Goal: Navigation & Orientation: Find specific page/section

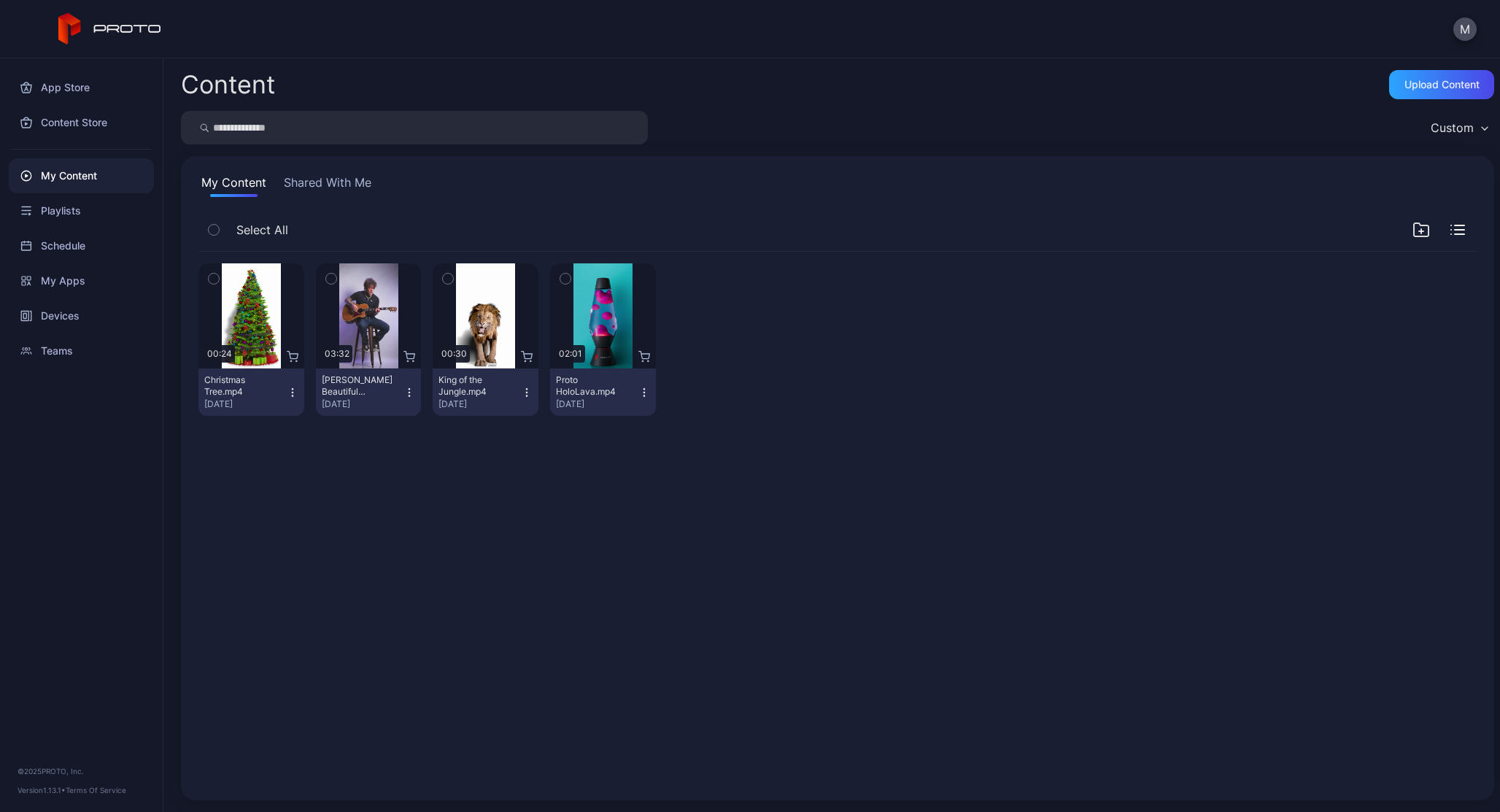
click at [289, 185] on button "Shared With Me" at bounding box center [328, 185] width 94 height 23
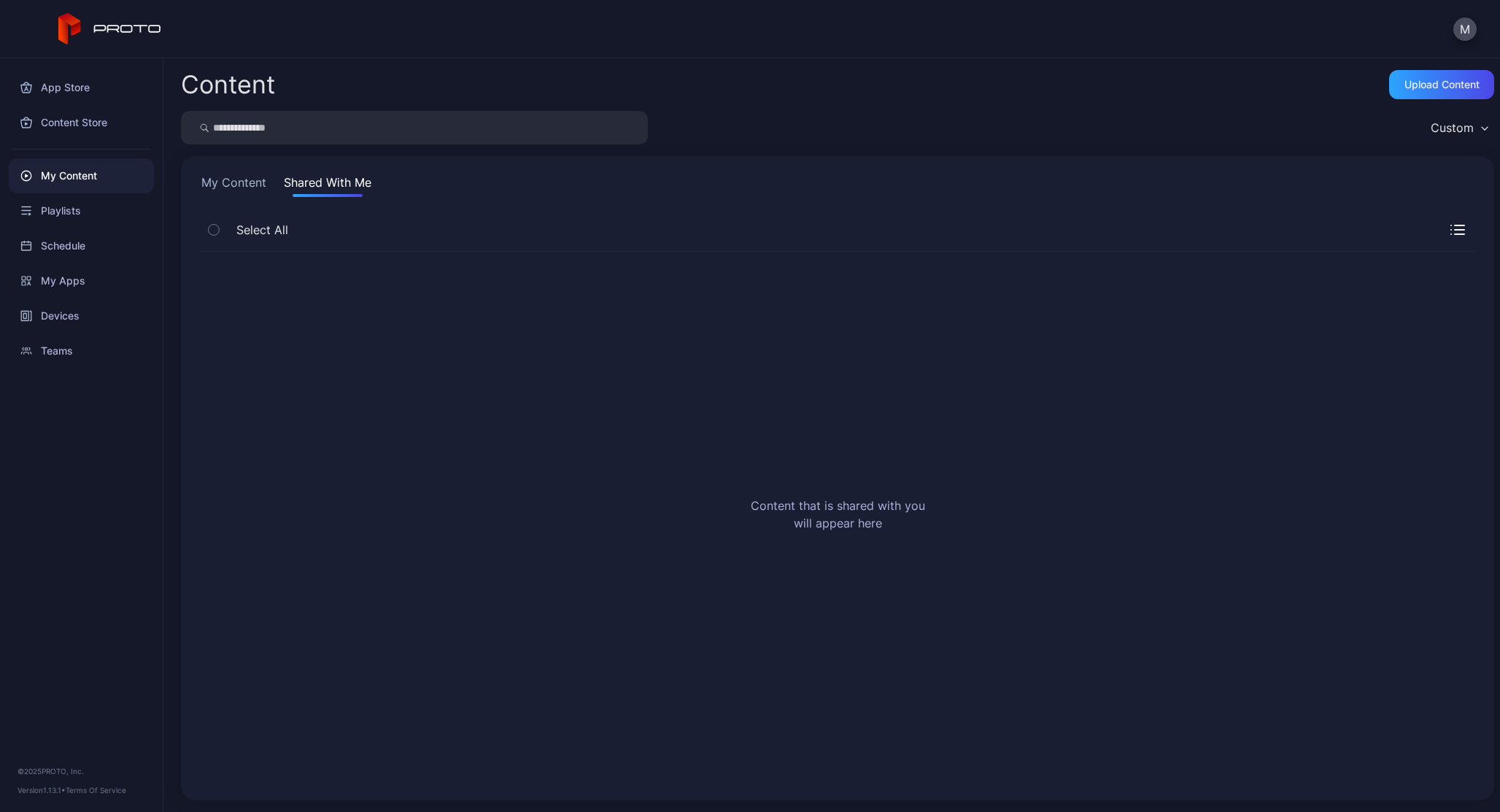
click at [222, 192] on button "My Content" at bounding box center [233, 185] width 71 height 23
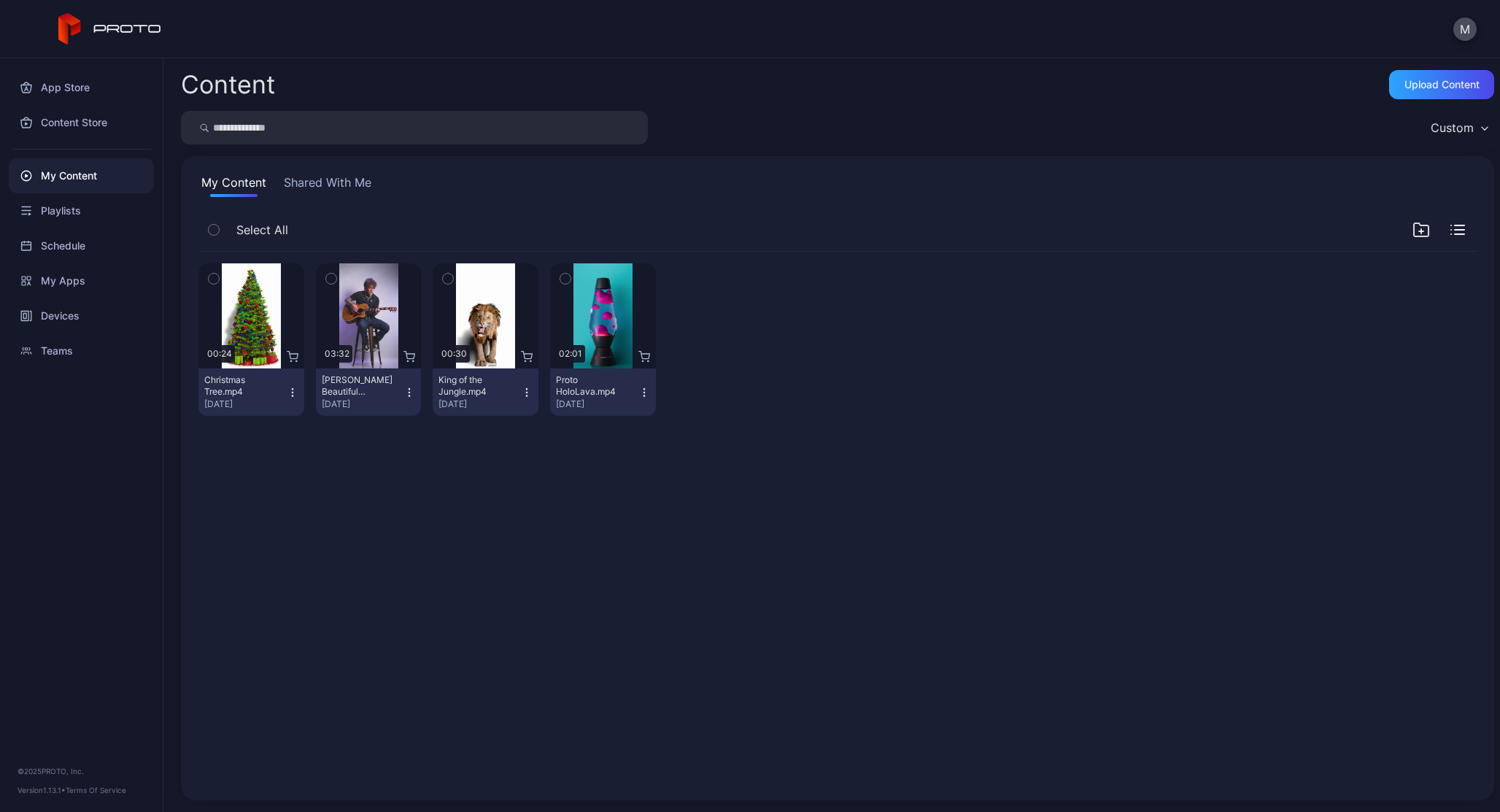
click at [230, 230] on div "Select All" at bounding box center [243, 230] width 89 height 31
click at [85, 220] on div "Playlists" at bounding box center [81, 210] width 146 height 35
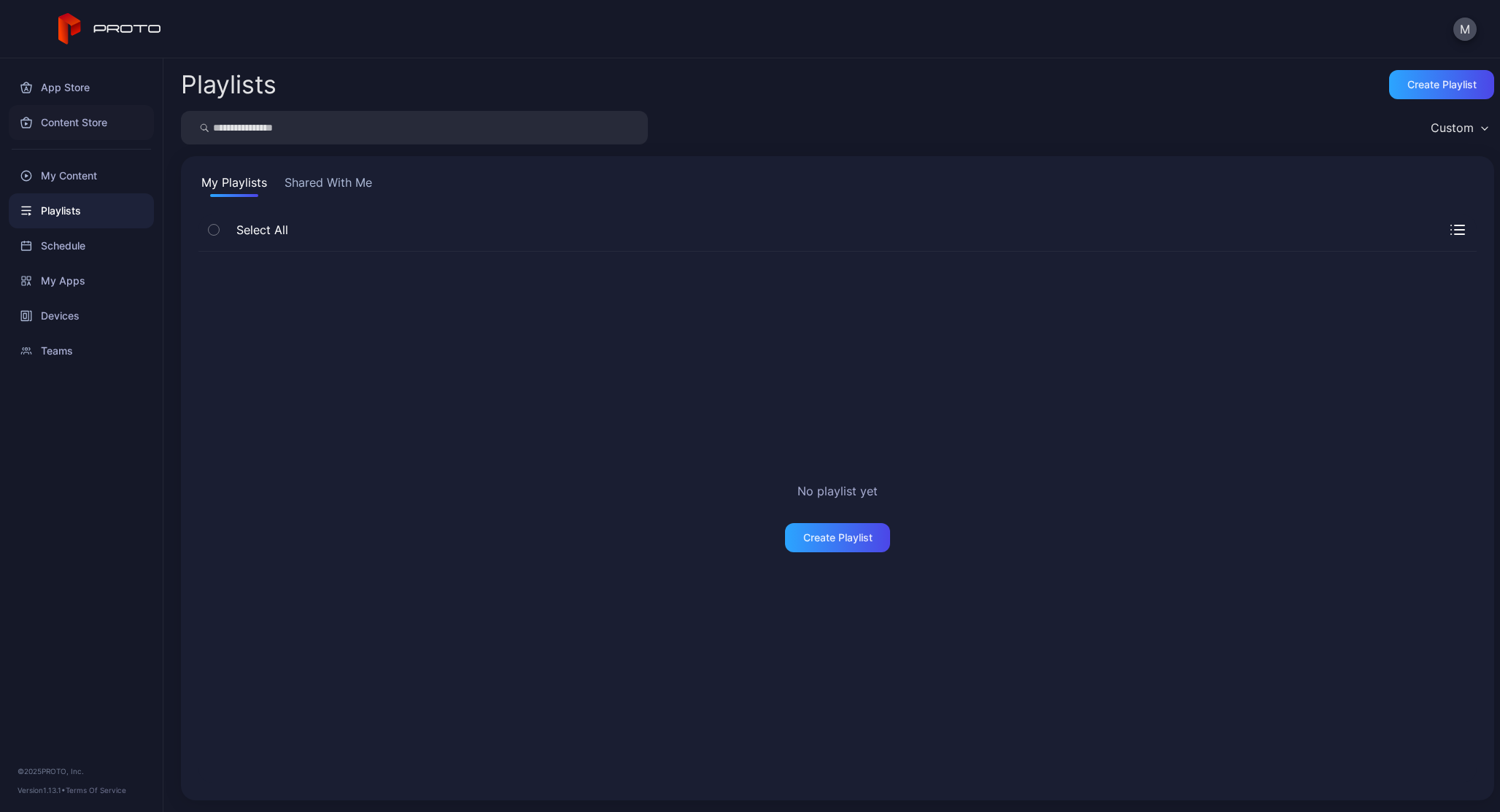
click at [57, 122] on div "Content Store" at bounding box center [81, 122] width 146 height 35
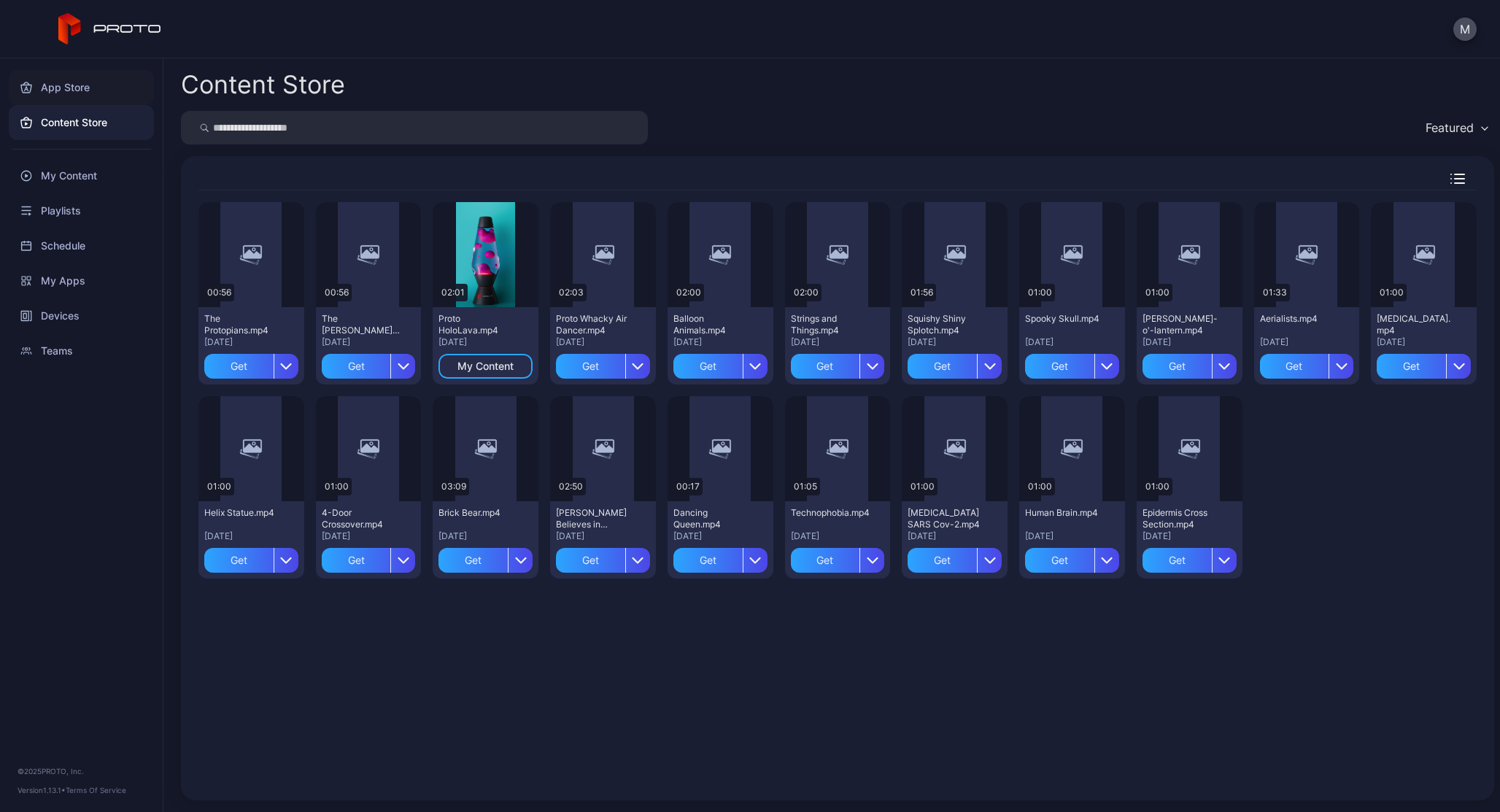
click at [64, 94] on div "App Store" at bounding box center [81, 87] width 146 height 35
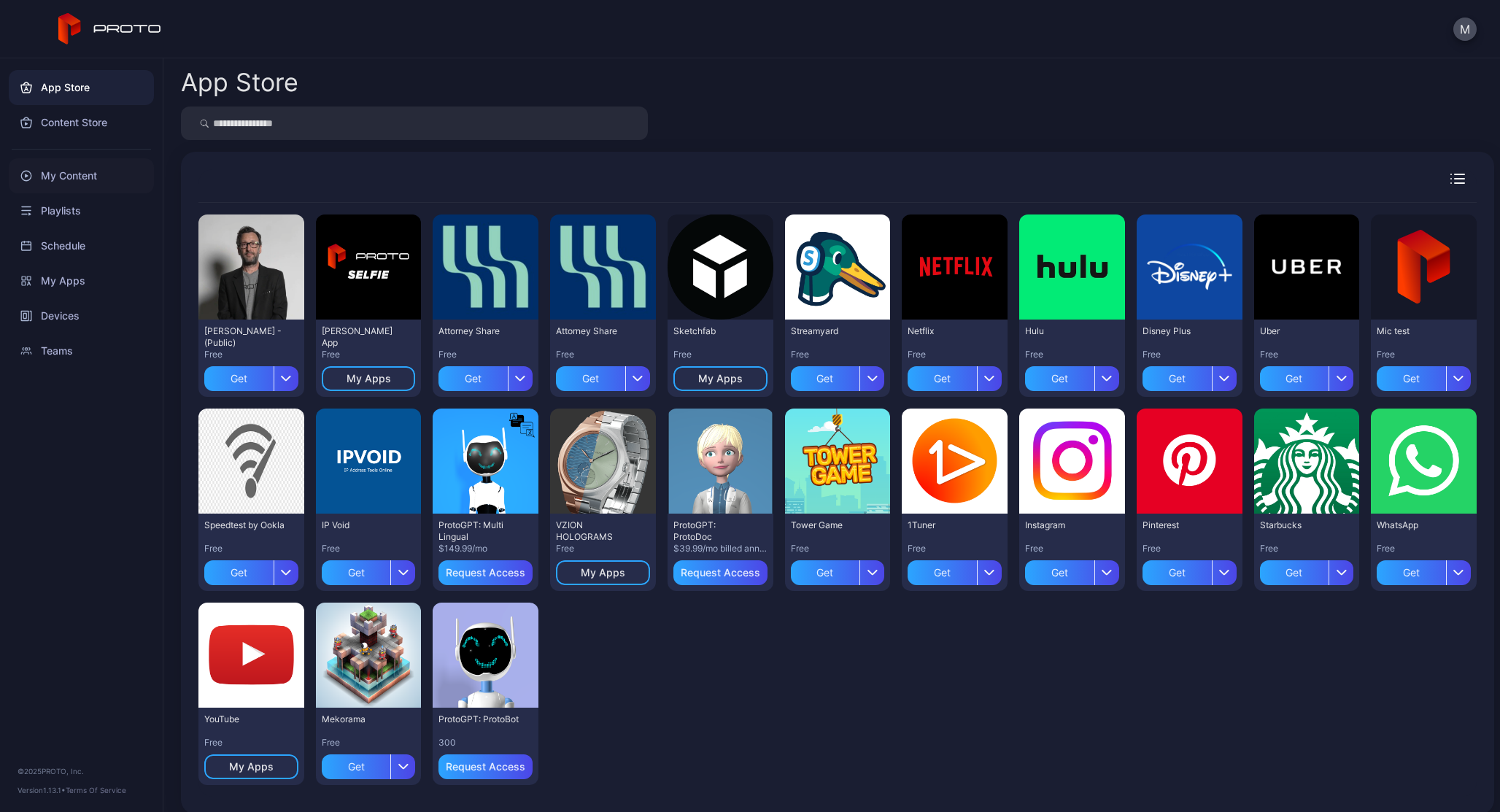
click at [74, 181] on div "My Content" at bounding box center [81, 175] width 146 height 35
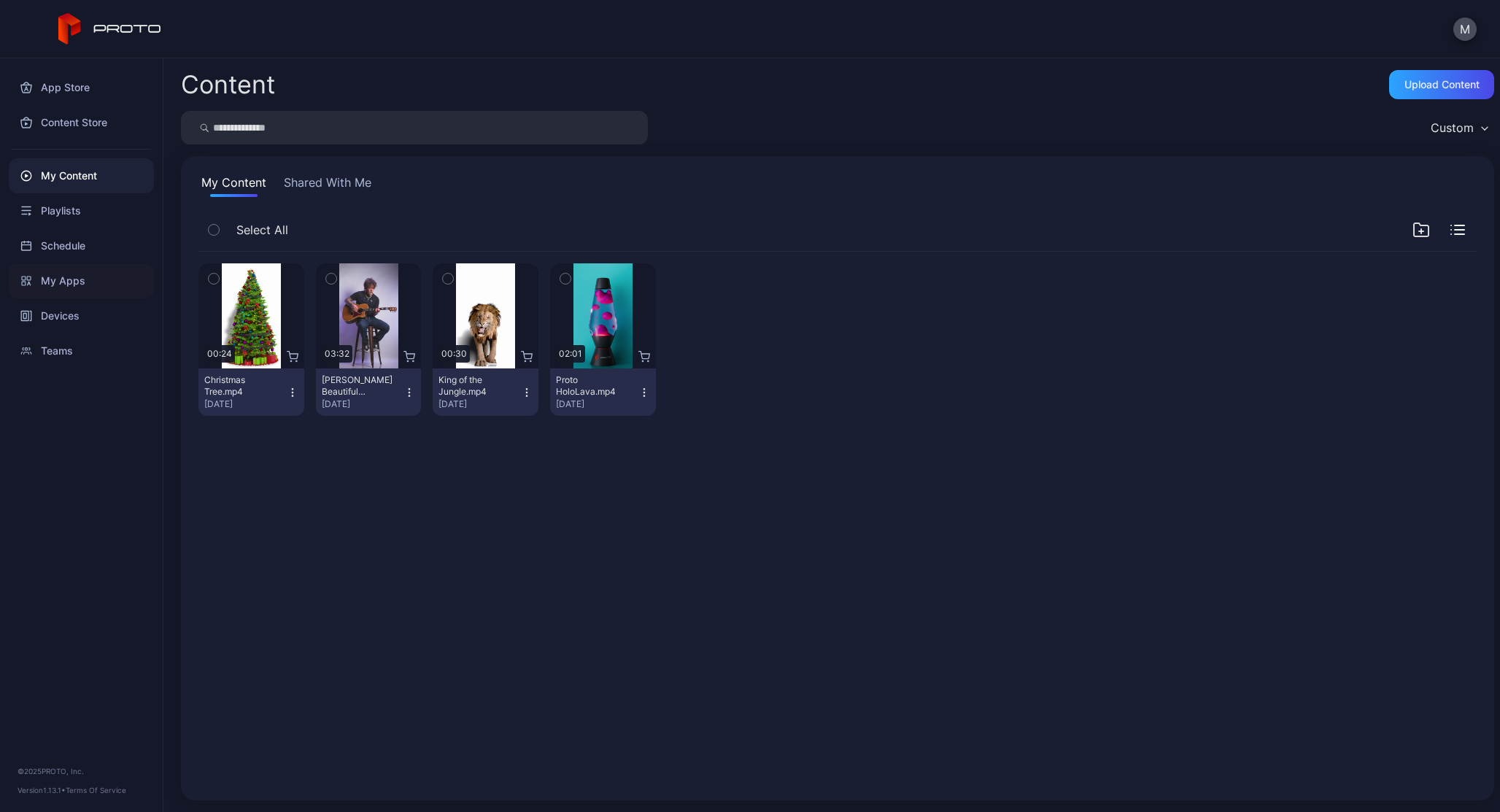
click at [30, 283] on icon at bounding box center [26, 281] width 12 height 12
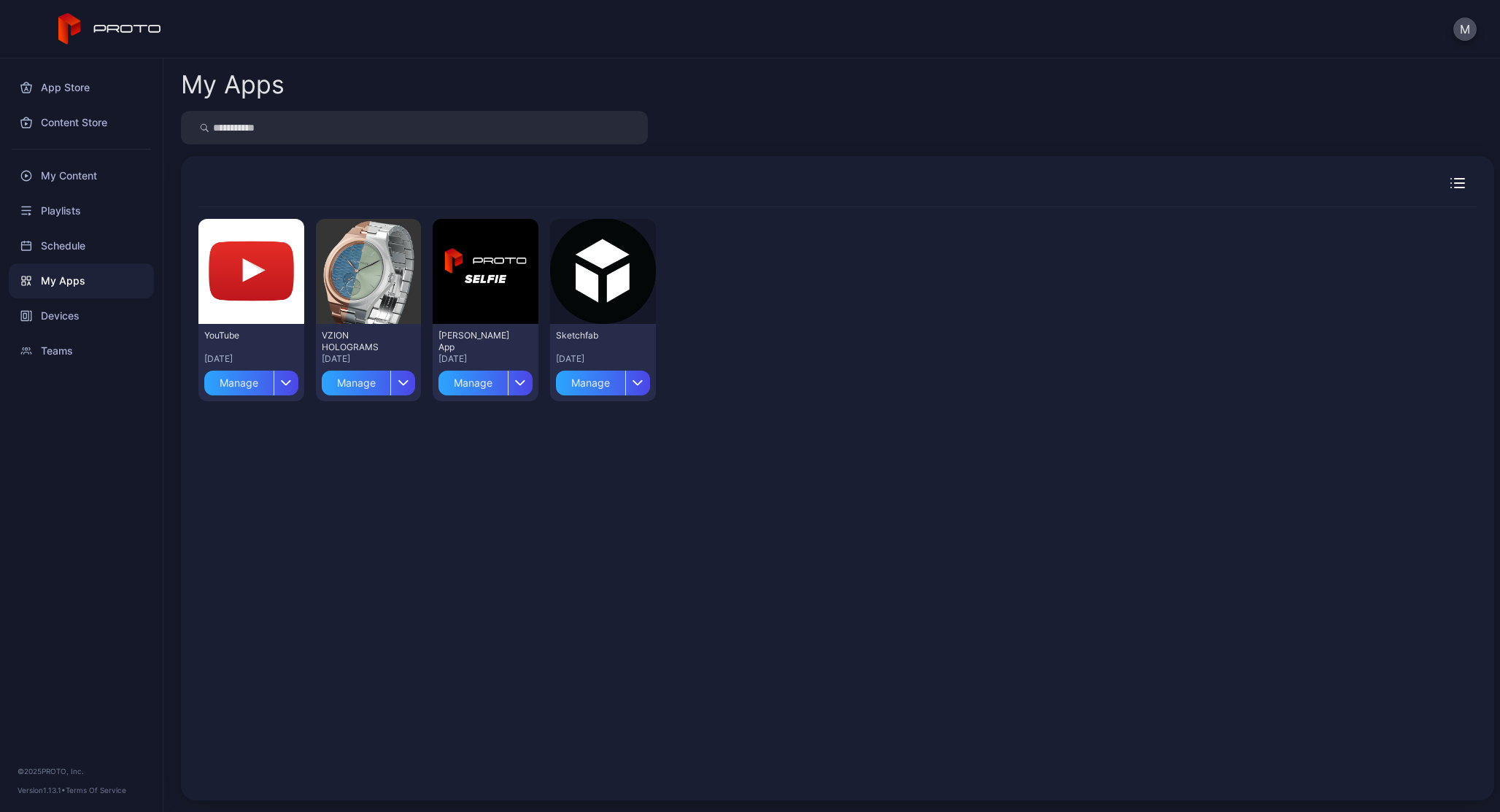
click at [399, 564] on div "Preview YouTube [DATE] Manage Preview VZION HOLOGRAMS [DATE] Manage Preview [PE…" at bounding box center [837, 495] width 1278 height 575
click at [68, 324] on div "Devices" at bounding box center [81, 315] width 146 height 35
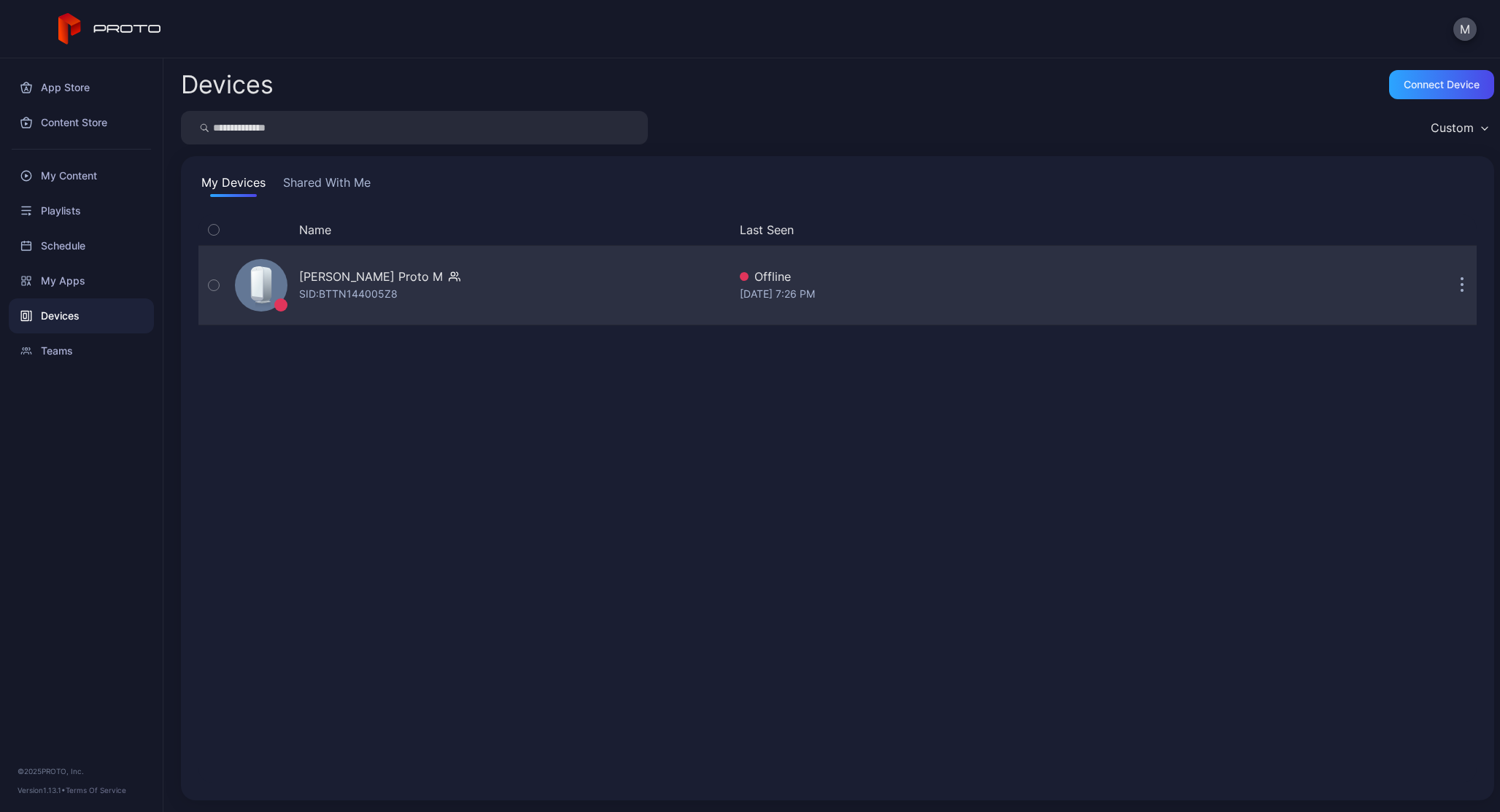
click at [354, 297] on div "SID: BTTN144005Z8" at bounding box center [348, 294] width 99 height 18
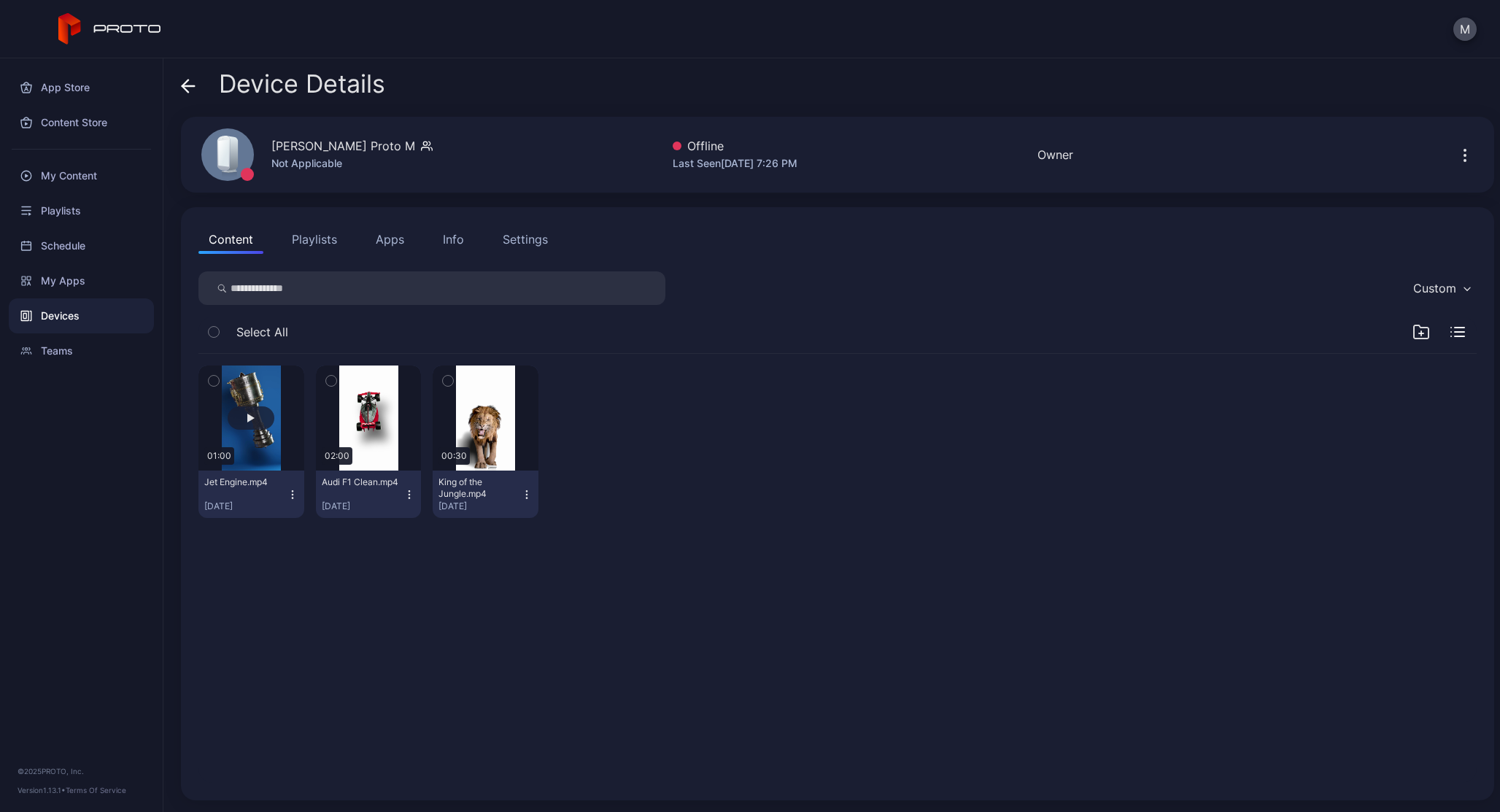
click at [251, 404] on button "button" at bounding box center [251, 417] width 106 height 105
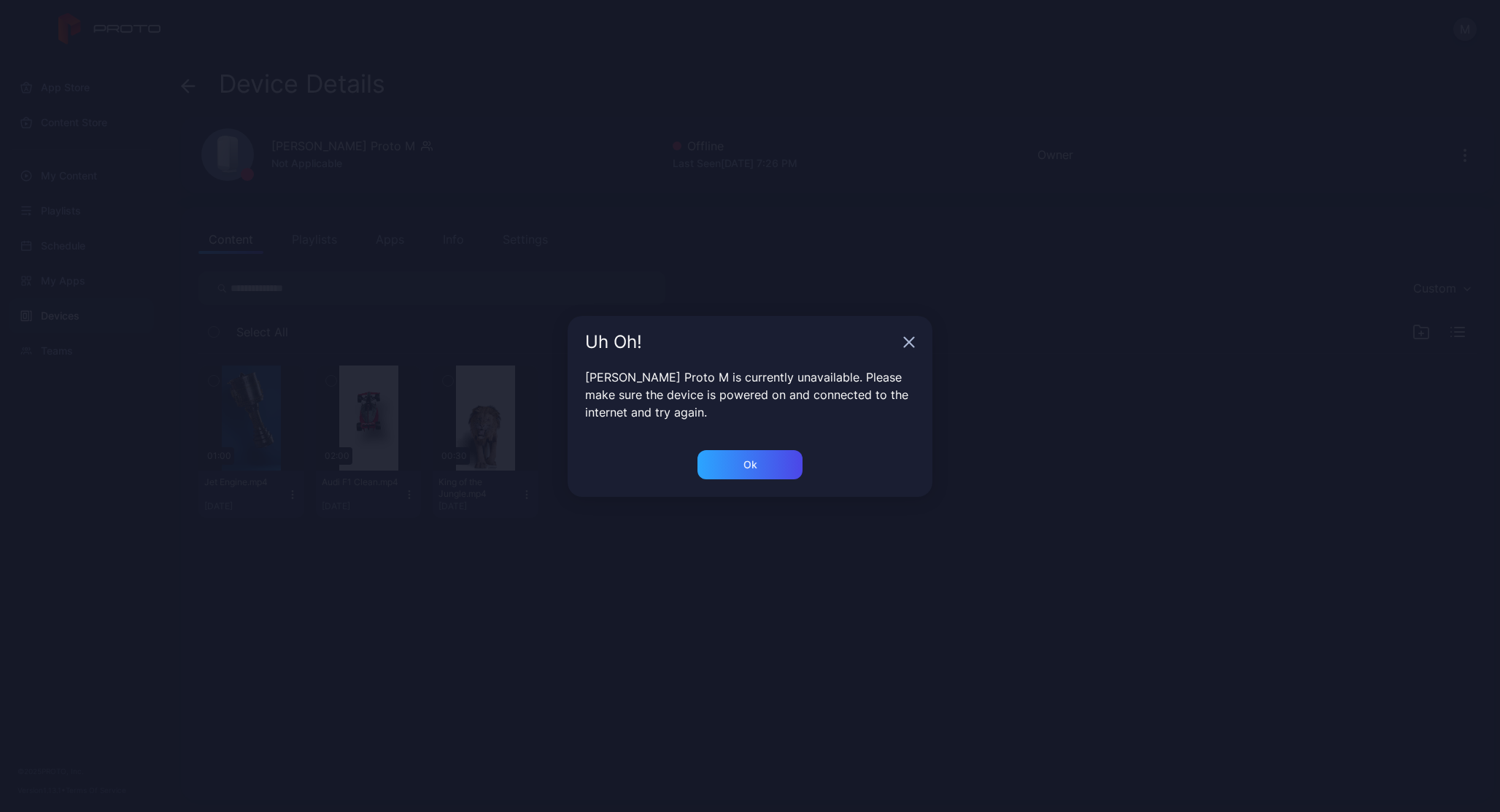
click at [907, 344] on icon "button" at bounding box center [909, 341] width 9 height 9
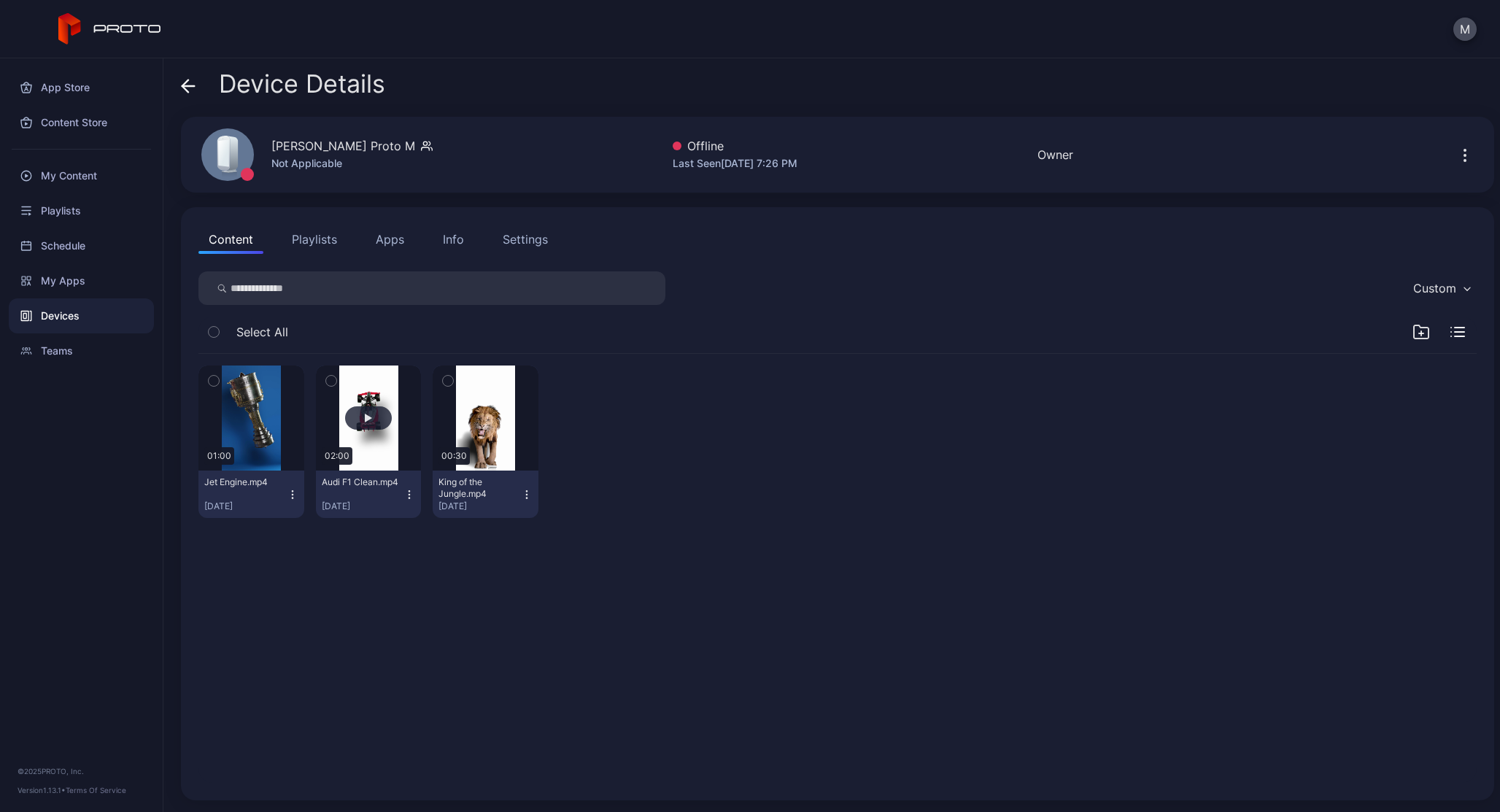
click at [382, 437] on button "button" at bounding box center [369, 417] width 106 height 105
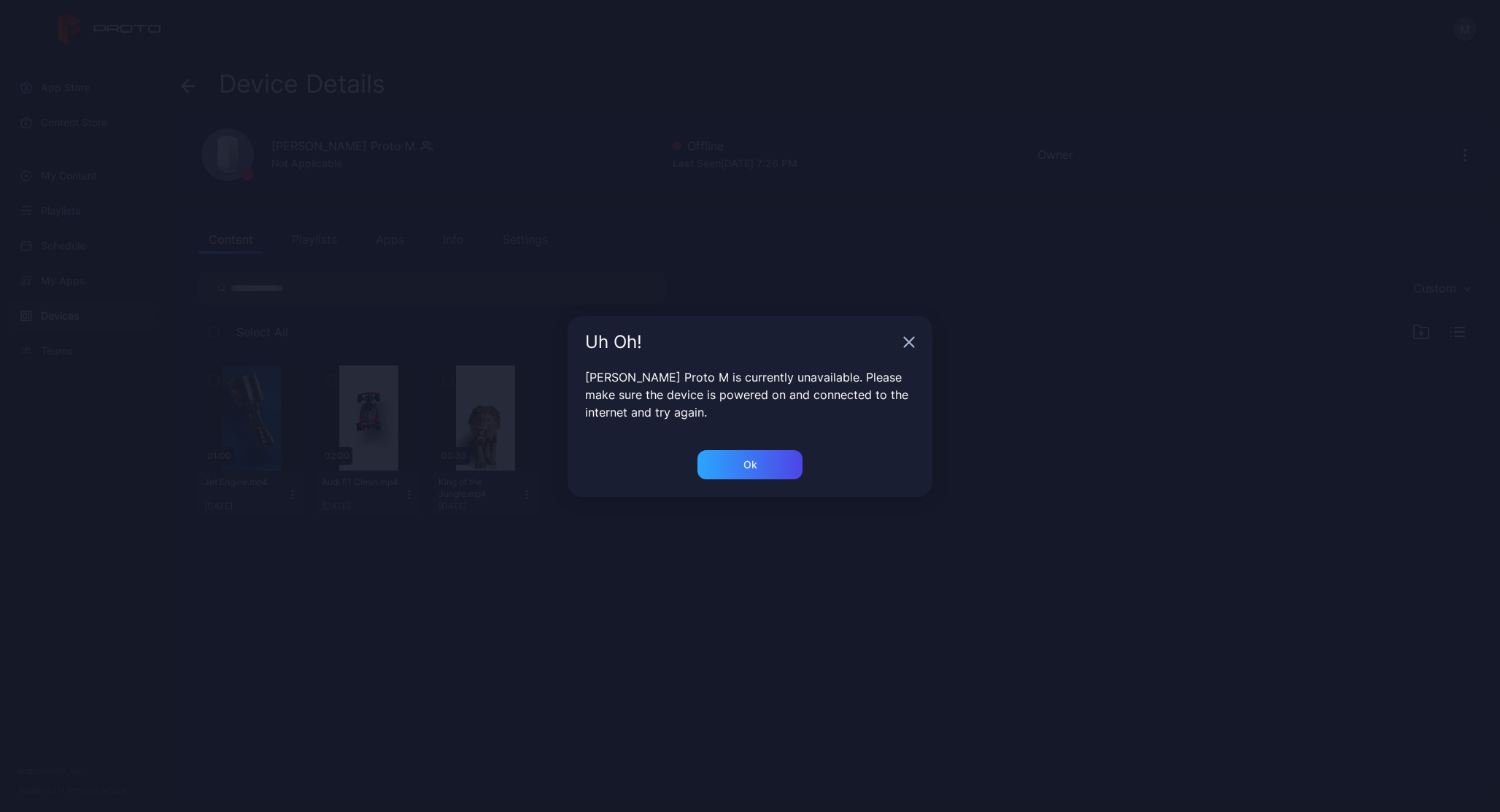
click at [906, 339] on icon "button" at bounding box center [909, 341] width 9 height 9
